Goal: Transaction & Acquisition: Book appointment/travel/reservation

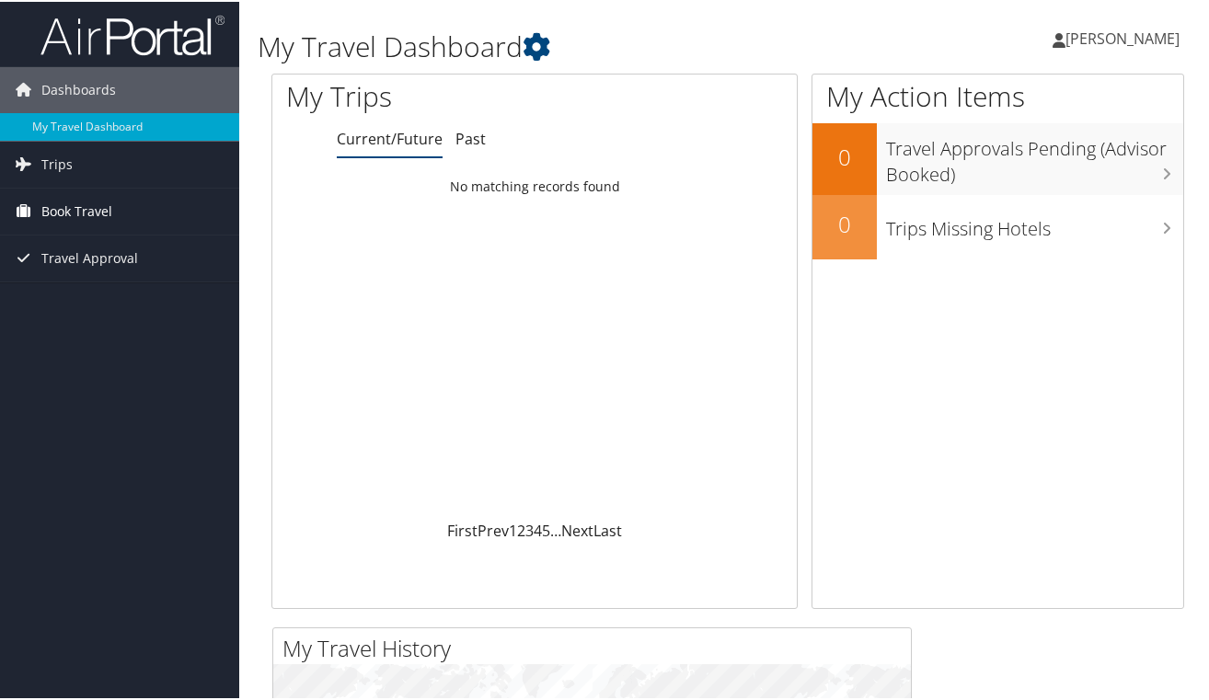
click at [83, 206] on span "Book Travel" at bounding box center [76, 210] width 71 height 46
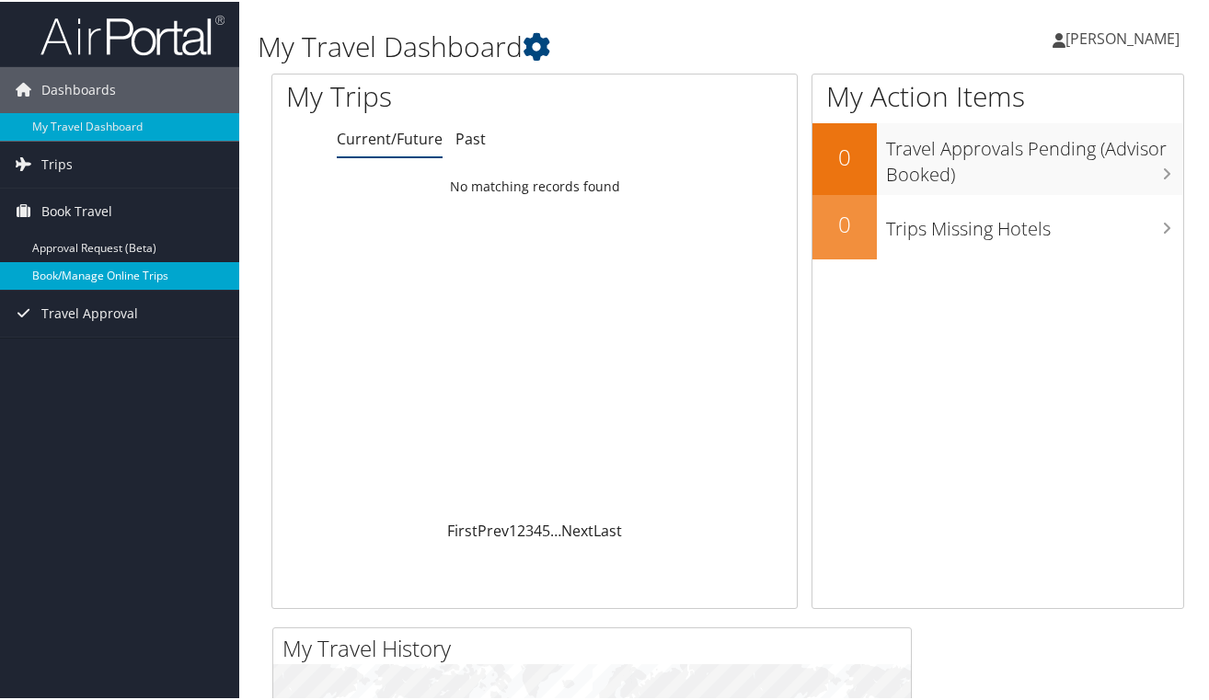
click at [79, 270] on link "Book/Manage Online Trips" at bounding box center [119, 274] width 239 height 28
click at [82, 273] on link "Book/Manage Online Trips" at bounding box center [119, 274] width 239 height 28
